Goal: Find specific page/section: Find specific page/section

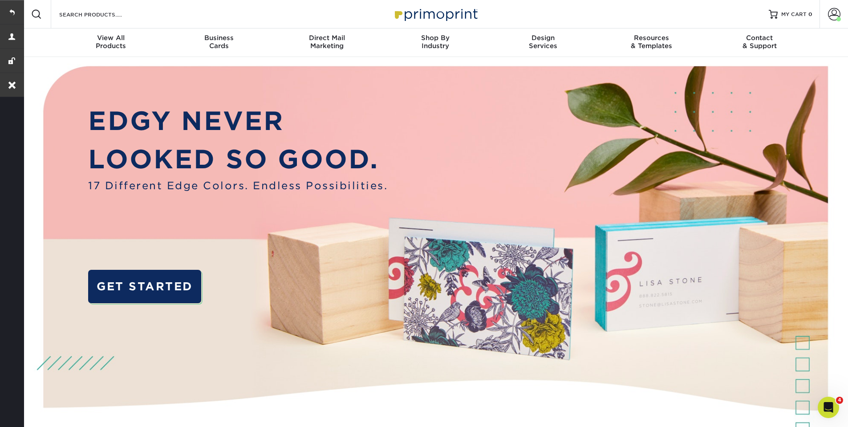
click at [814, 12] on div "Resources Menu Search Products Account [PERSON_NAME] Business Account MaidPro P…" at bounding box center [435, 14] width 826 height 28
click at [826, 14] on link "Account" at bounding box center [834, 14] width 28 height 28
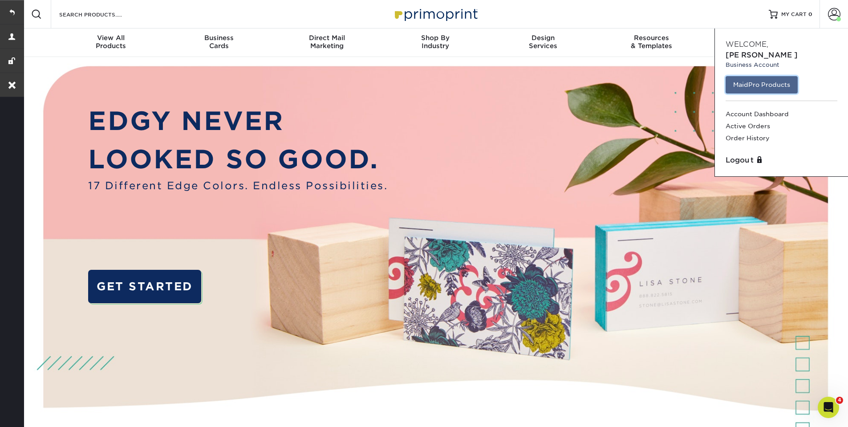
click at [767, 76] on link "MaidPro Products" at bounding box center [762, 84] width 72 height 17
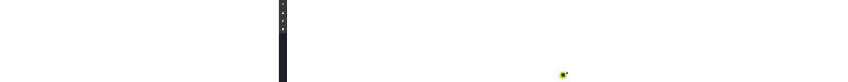
scroll to position [273, 0]
